Goal: Use online tool/utility

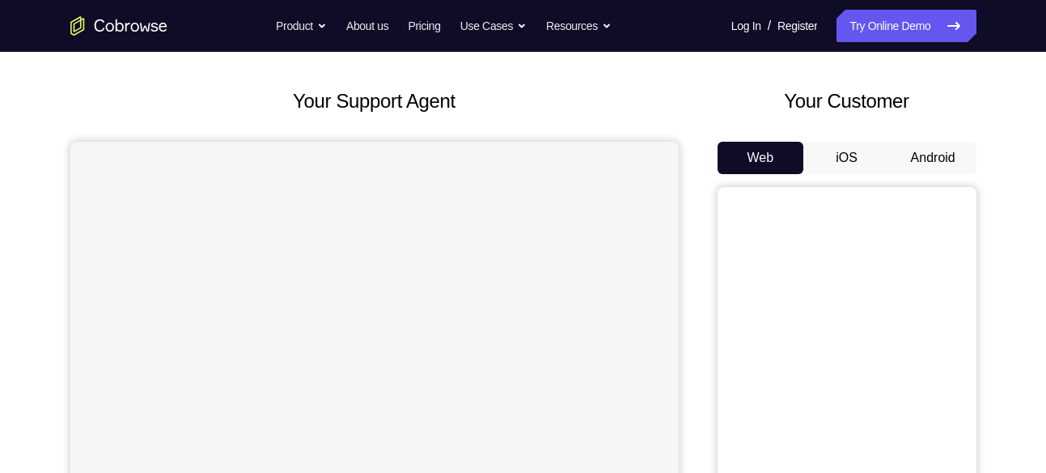
scroll to position [80, 0]
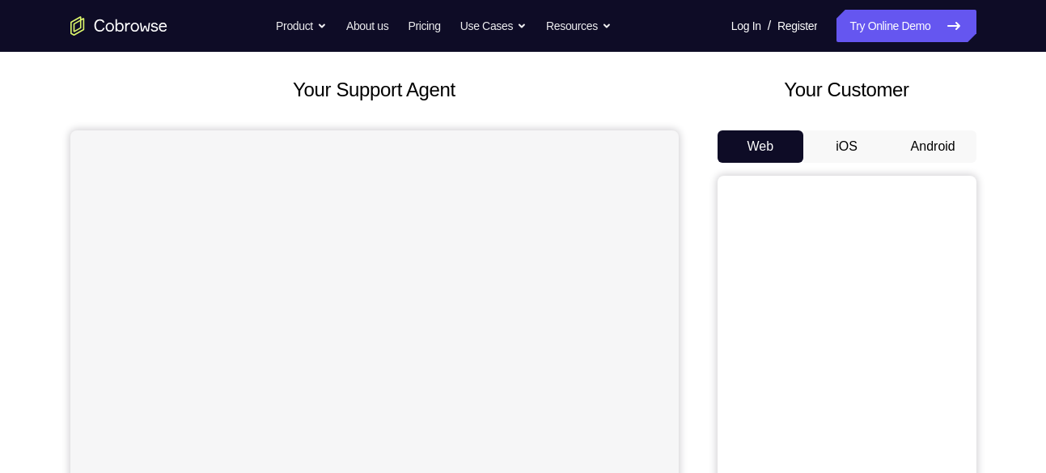
click at [921, 150] on button "Android" at bounding box center [933, 146] width 87 height 32
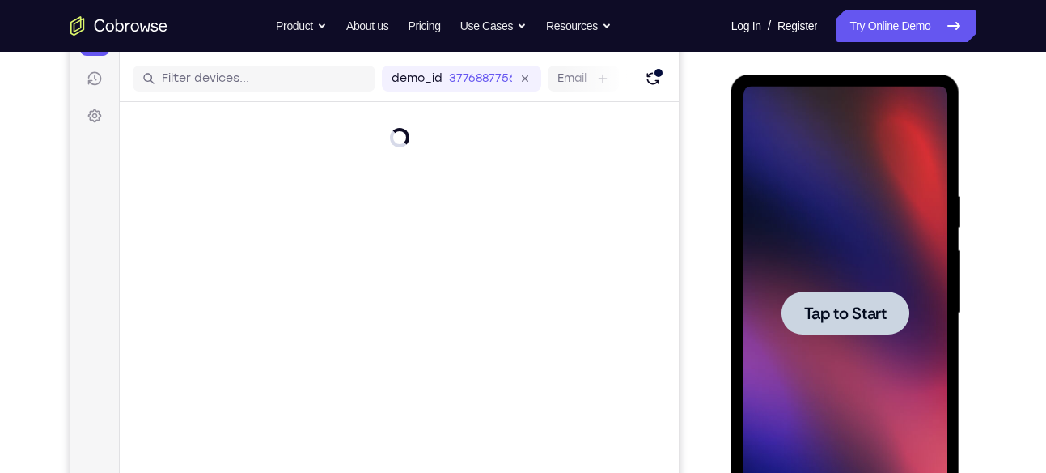
scroll to position [201, 0]
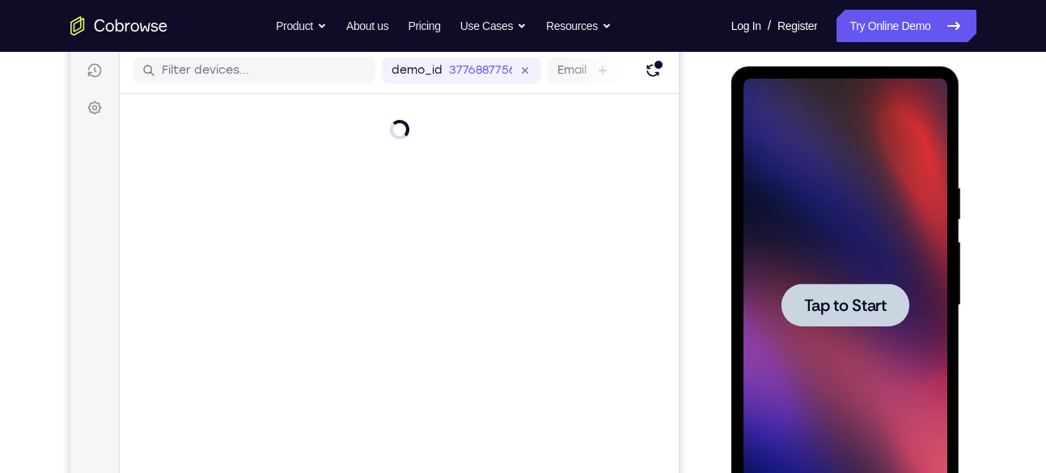
click at [816, 303] on span "Tap to Start" at bounding box center [845, 305] width 83 height 16
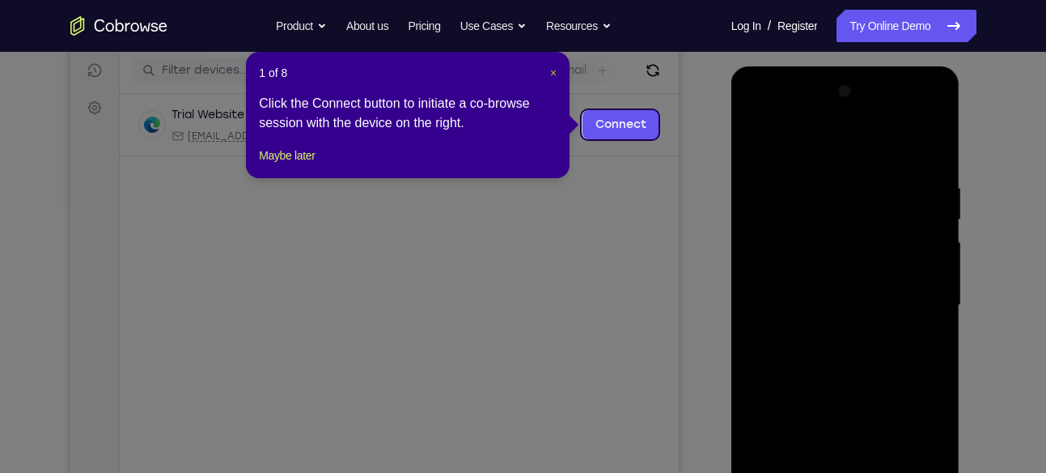
click at [551, 69] on span "×" at bounding box center [553, 72] width 6 height 13
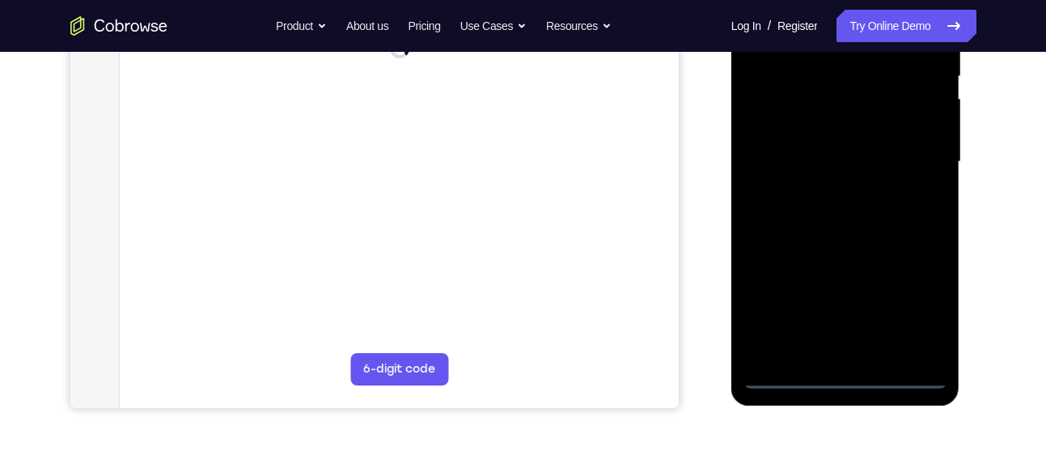
scroll to position [369, 0]
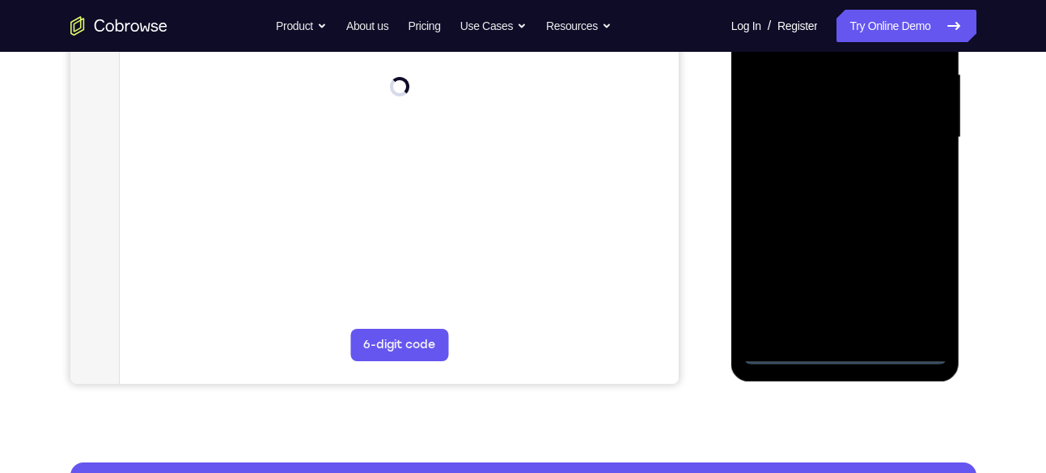
click at [846, 346] on div at bounding box center [846, 137] width 204 height 453
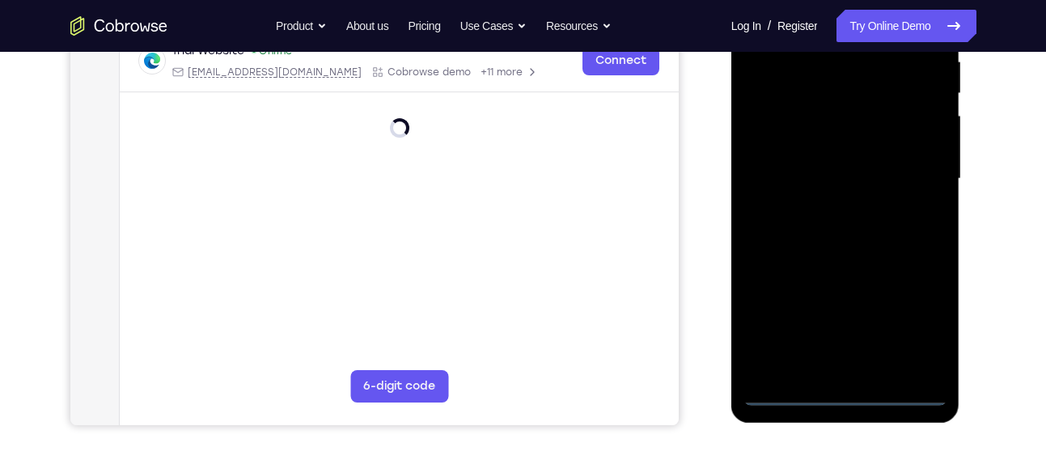
scroll to position [325, 0]
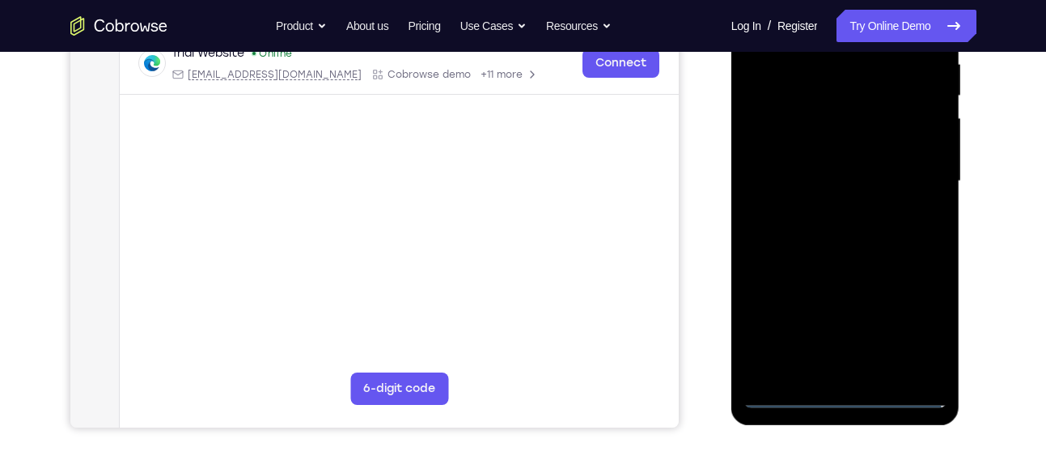
click at [917, 324] on div at bounding box center [846, 181] width 204 height 453
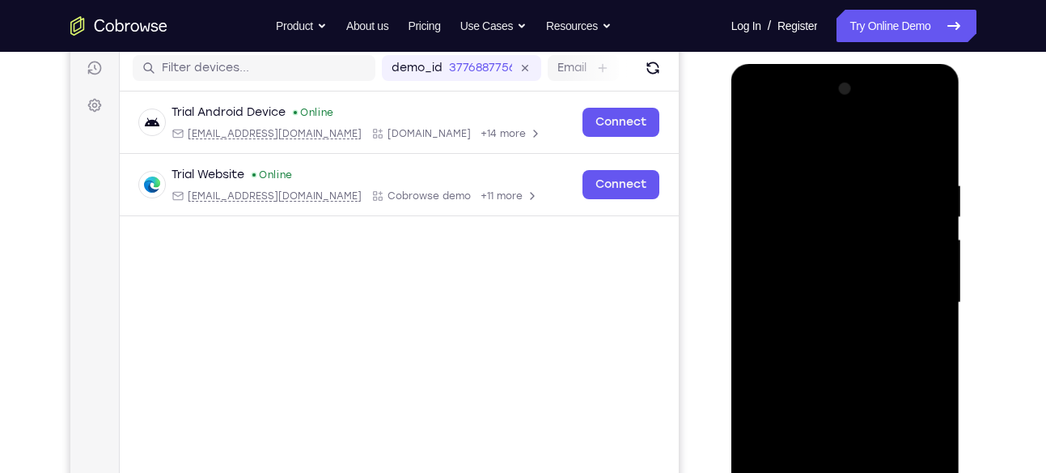
scroll to position [201, 0]
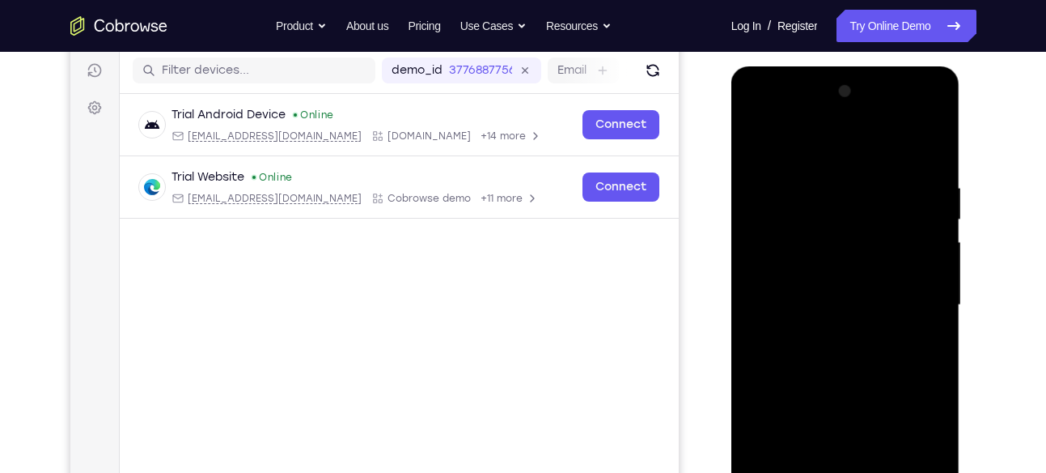
click at [827, 149] on div at bounding box center [846, 304] width 204 height 453
click at [916, 288] on div at bounding box center [846, 304] width 204 height 453
click at [819, 337] on div at bounding box center [846, 304] width 204 height 453
click at [801, 282] on div at bounding box center [846, 304] width 204 height 453
click at [813, 271] on div at bounding box center [846, 304] width 204 height 453
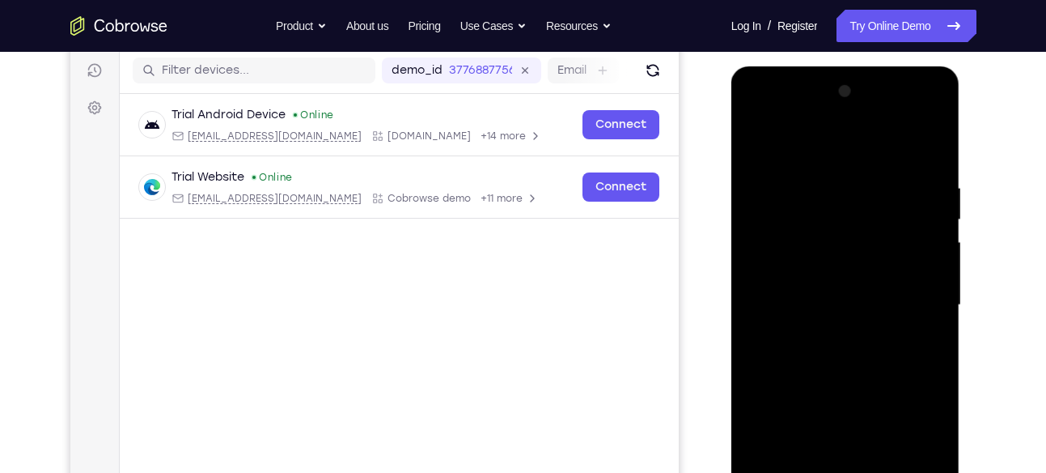
click at [814, 299] on div at bounding box center [846, 304] width 204 height 453
click at [824, 354] on div at bounding box center [846, 304] width 204 height 453
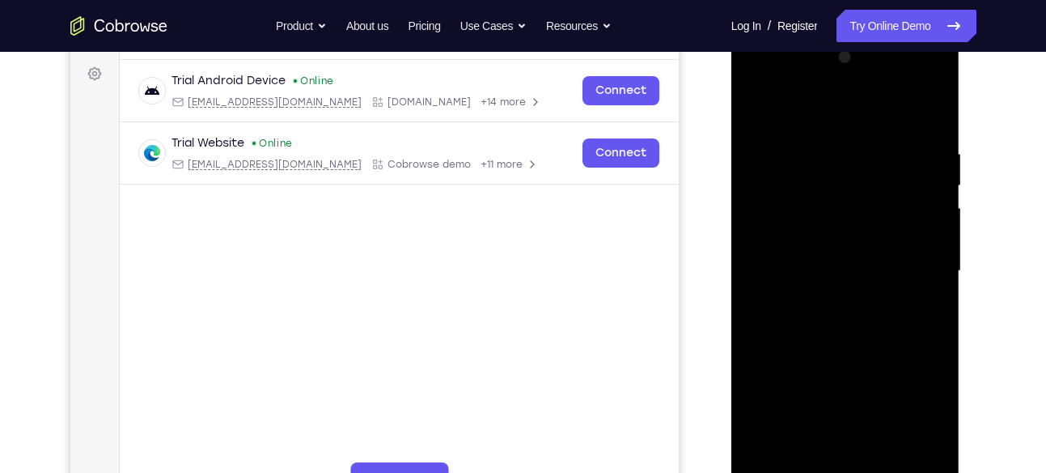
scroll to position [244, 0]
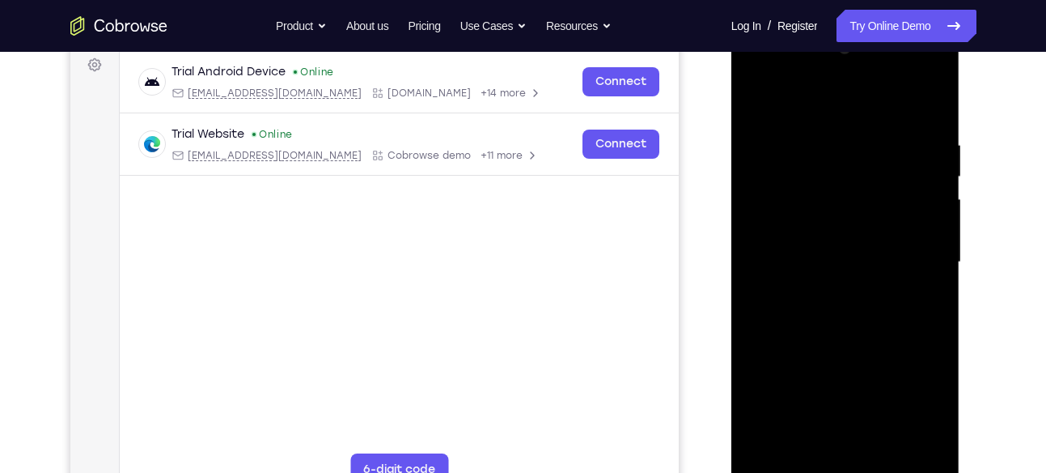
click at [855, 312] on div at bounding box center [846, 262] width 204 height 453
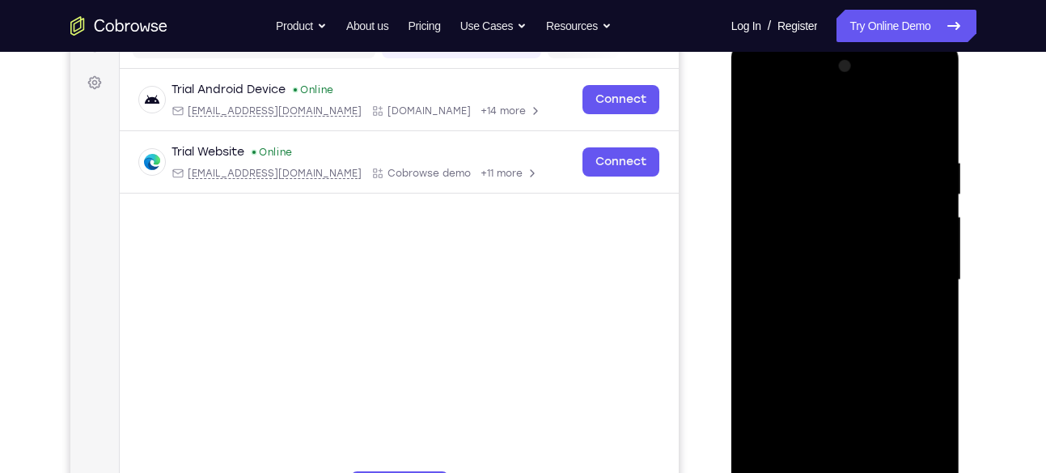
click at [853, 286] on div at bounding box center [846, 279] width 204 height 453
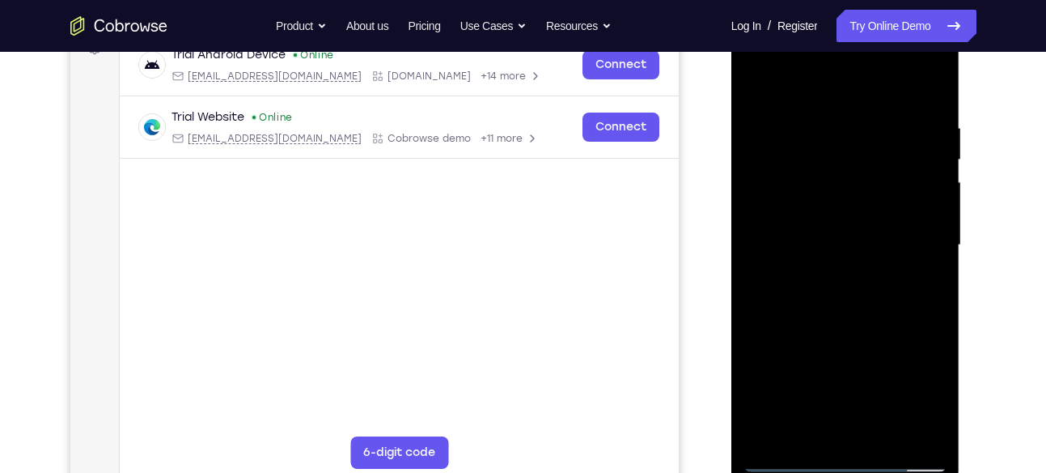
scroll to position [262, 0]
click at [847, 319] on div at bounding box center [846, 244] width 204 height 453
drag, startPoint x: 896, startPoint y: 128, endPoint x: 786, endPoint y: 128, distance: 109.2
click at [786, 128] on div at bounding box center [846, 244] width 204 height 453
drag, startPoint x: 843, startPoint y: 132, endPoint x: 983, endPoint y: 141, distance: 140.3
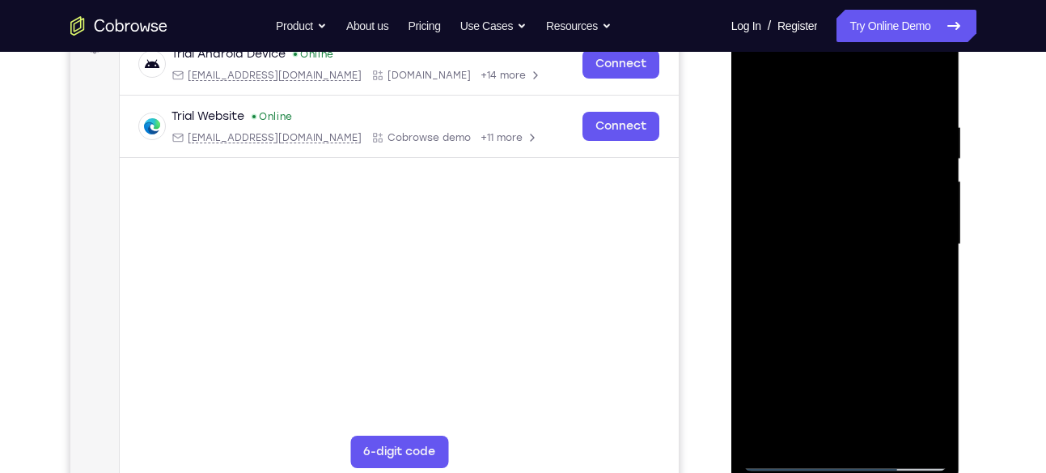
click at [962, 141] on html "Online web based iOS Simulators and Android Emulators. Run iPhone, iPad, Mobile…" at bounding box center [846, 248] width 231 height 485
click at [817, 106] on div at bounding box center [846, 244] width 204 height 453
click at [915, 190] on div at bounding box center [846, 244] width 204 height 453
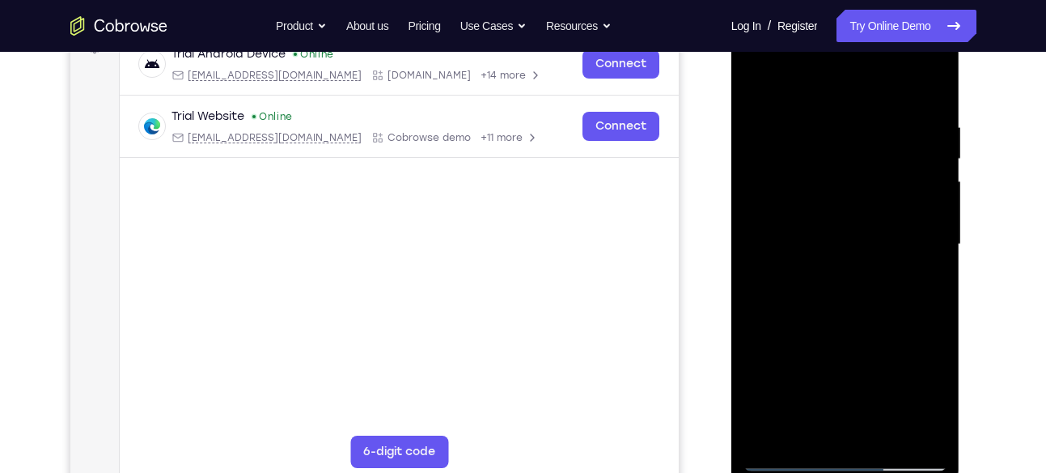
click at [915, 190] on div at bounding box center [846, 244] width 204 height 453
click at [929, 85] on div at bounding box center [846, 244] width 204 height 453
